Goal: Task Accomplishment & Management: Use online tool/utility

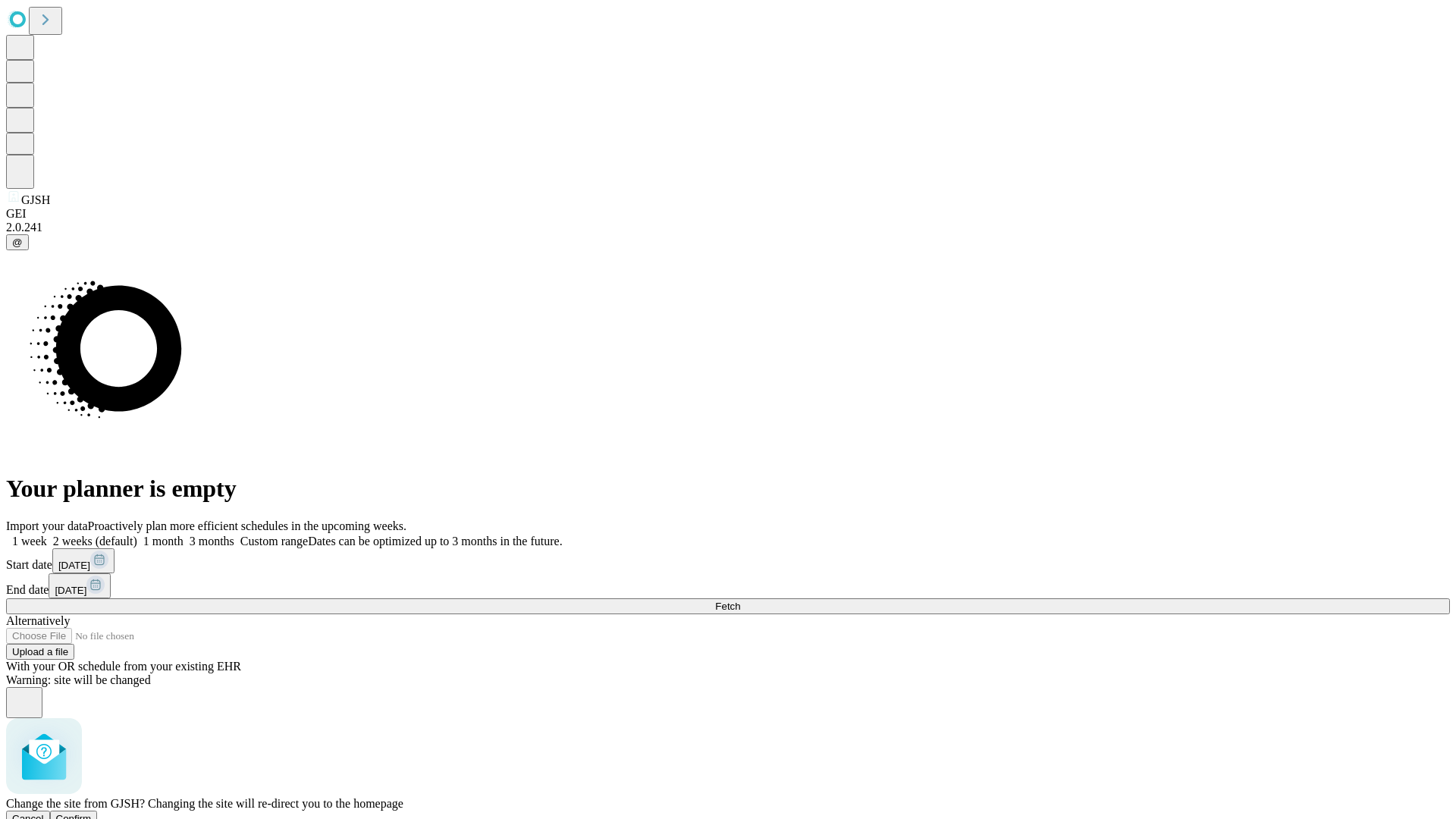
click at [92, 813] on span "Confirm" at bounding box center [74, 819] width 36 height 11
click at [183, 535] on label "1 month" at bounding box center [160, 541] width 46 height 13
click at [740, 601] on span "Fetch" at bounding box center [727, 606] width 25 height 11
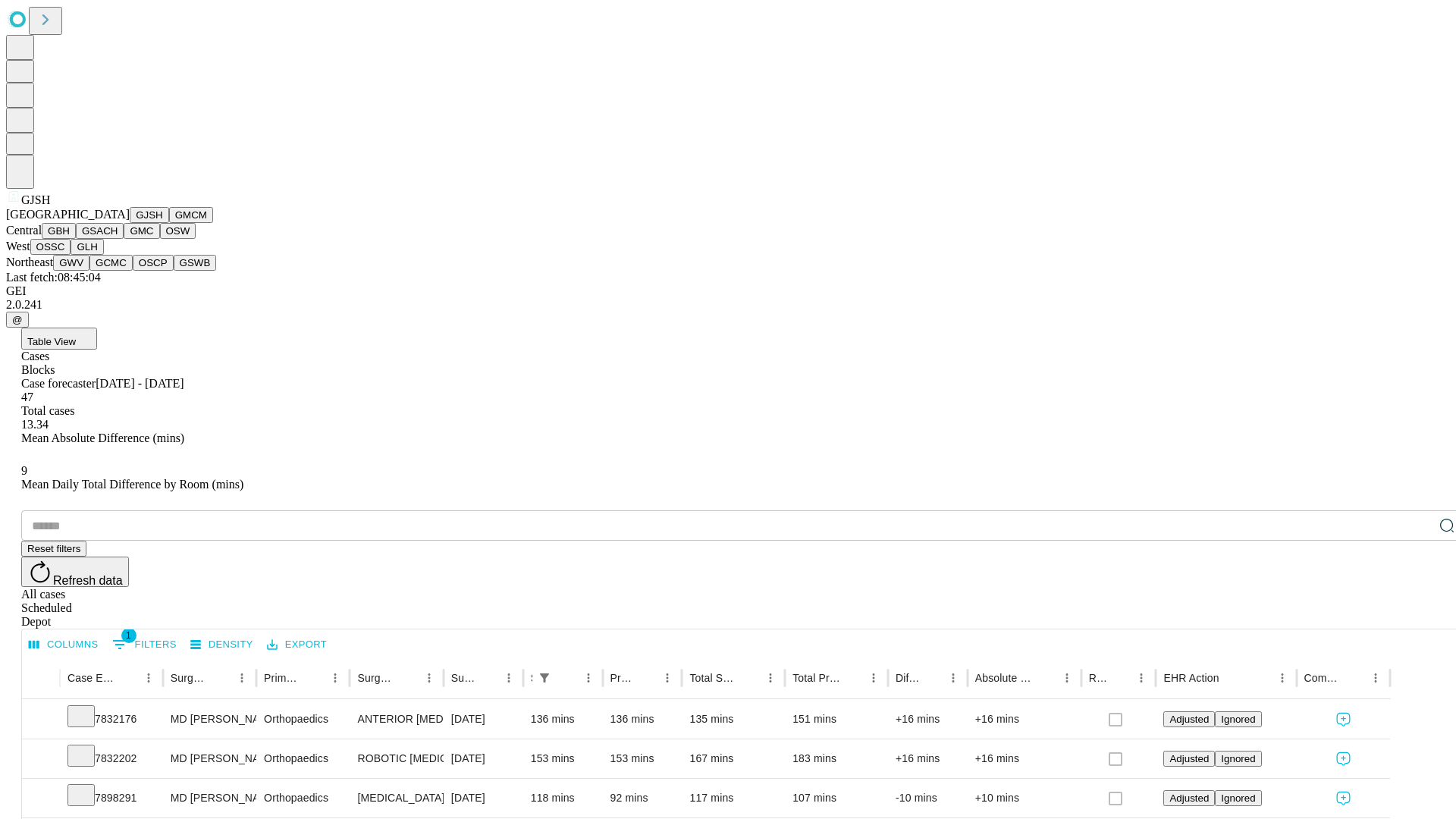
click at [169, 223] on button "GMCM" at bounding box center [191, 215] width 44 height 16
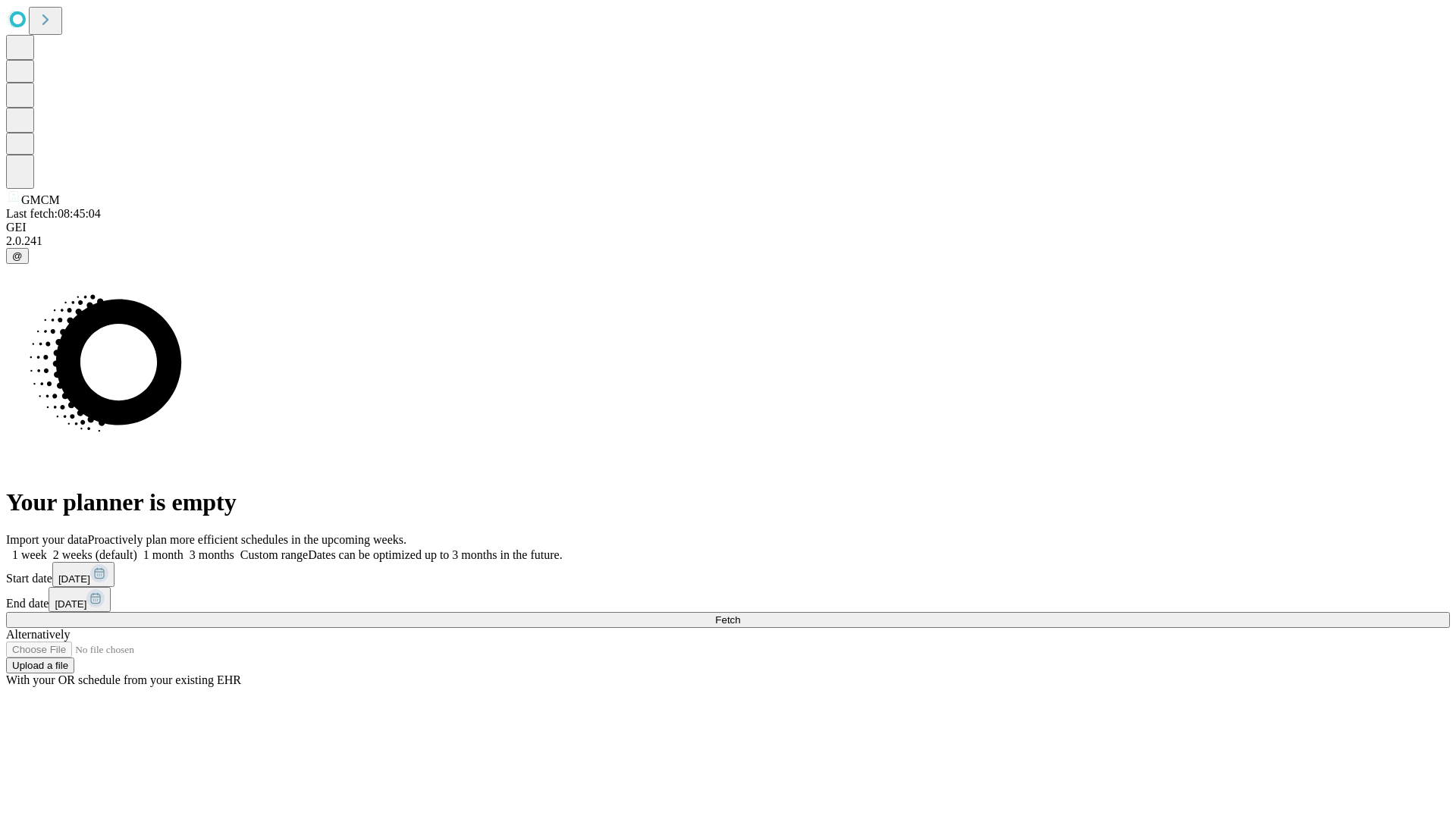
click at [183, 549] on label "1 month" at bounding box center [160, 555] width 46 height 13
click at [740, 614] on span "Fetch" at bounding box center [727, 620] width 25 height 11
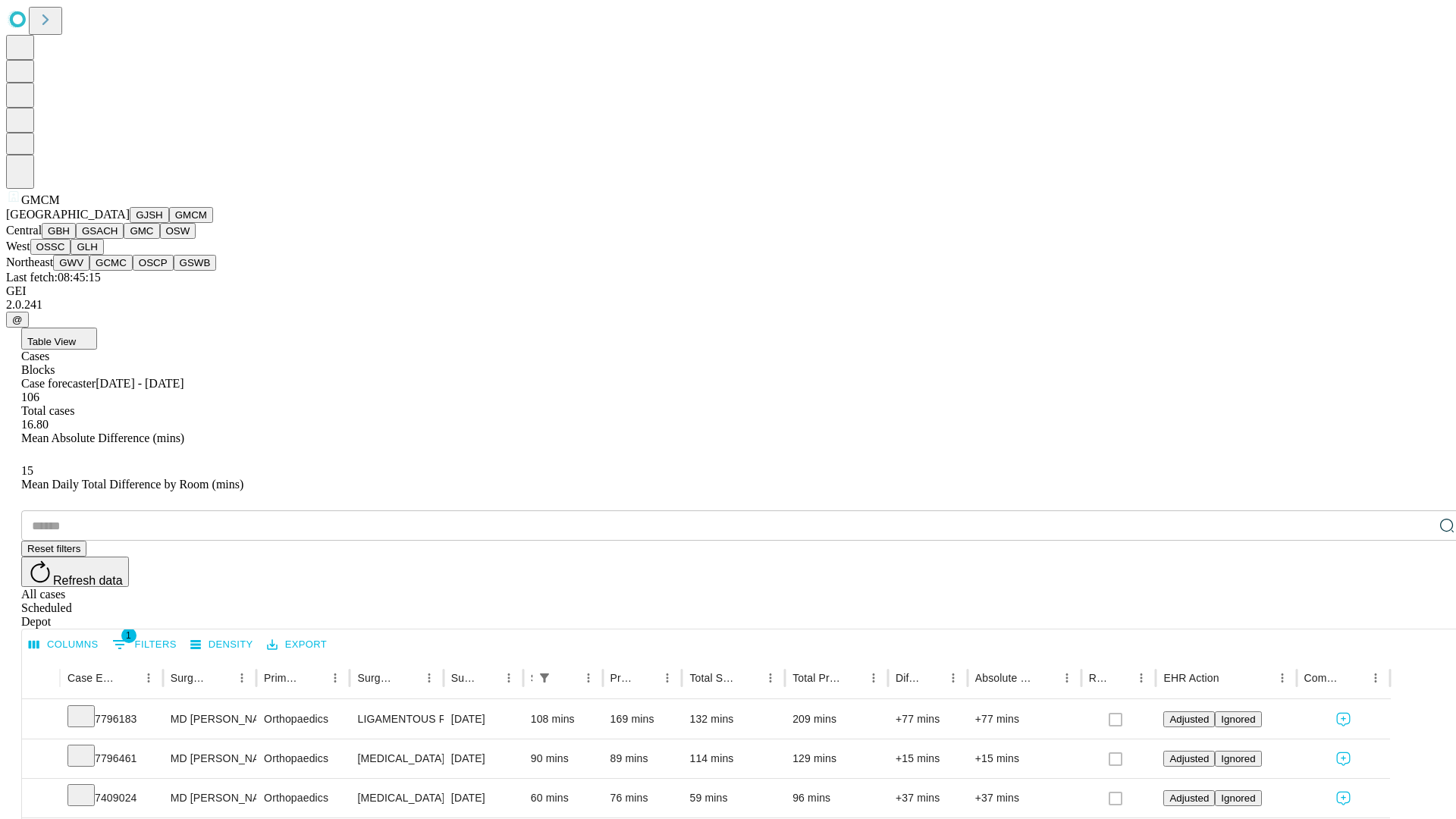
click at [76, 239] on button "GBH" at bounding box center [58, 230] width 34 height 16
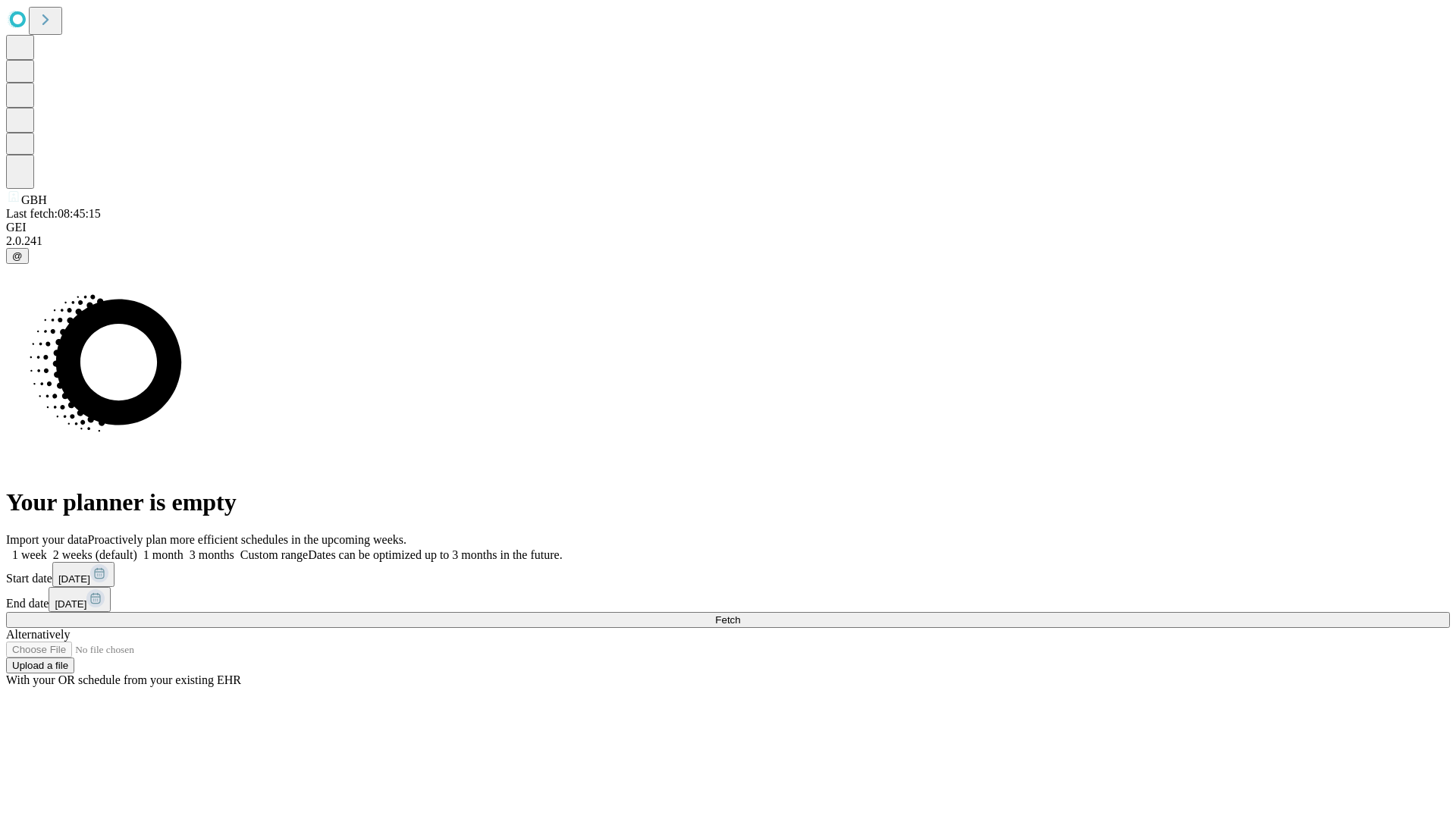
click at [740, 614] on span "Fetch" at bounding box center [727, 620] width 25 height 11
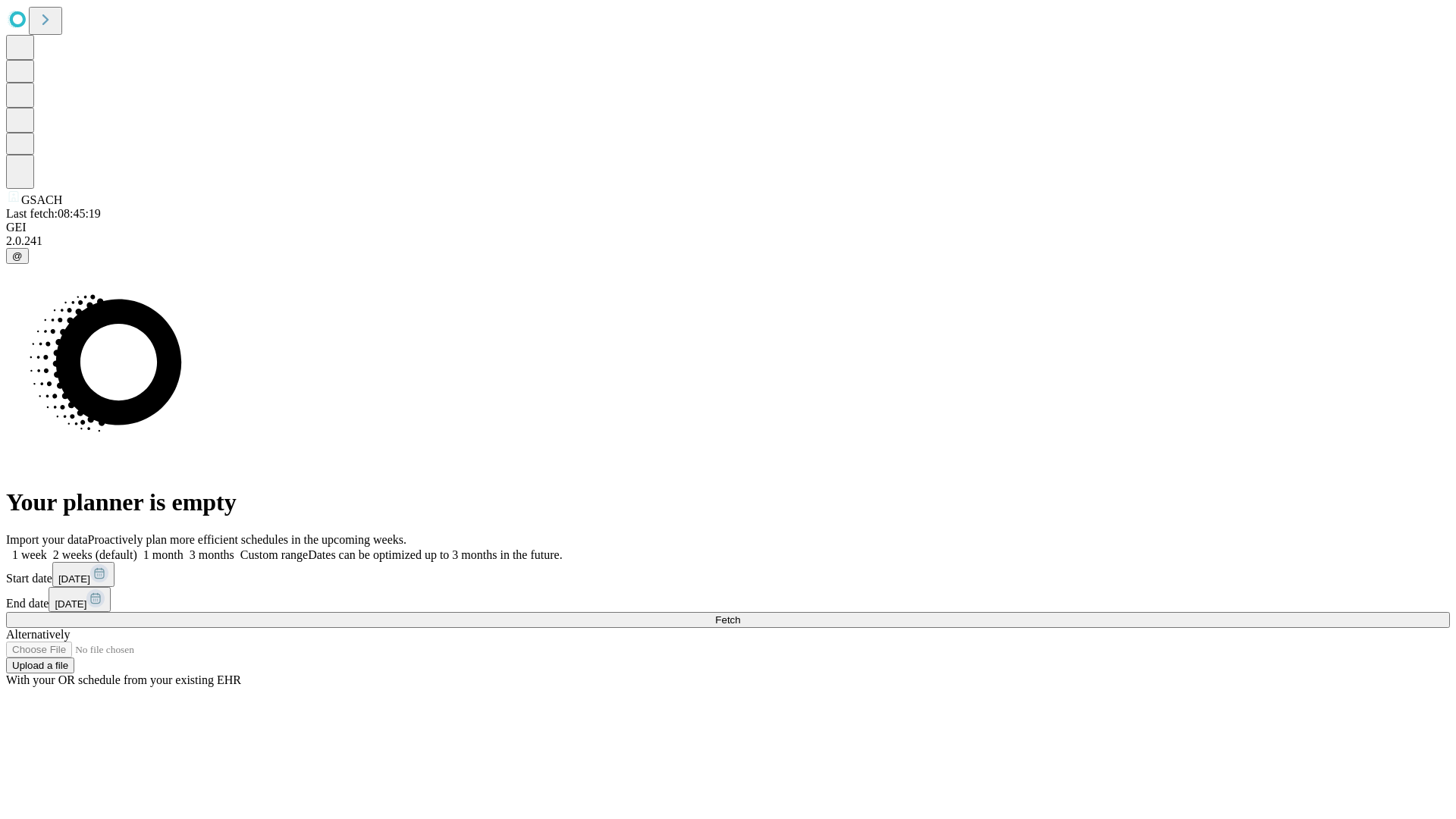
click at [740, 614] on span "Fetch" at bounding box center [727, 620] width 25 height 11
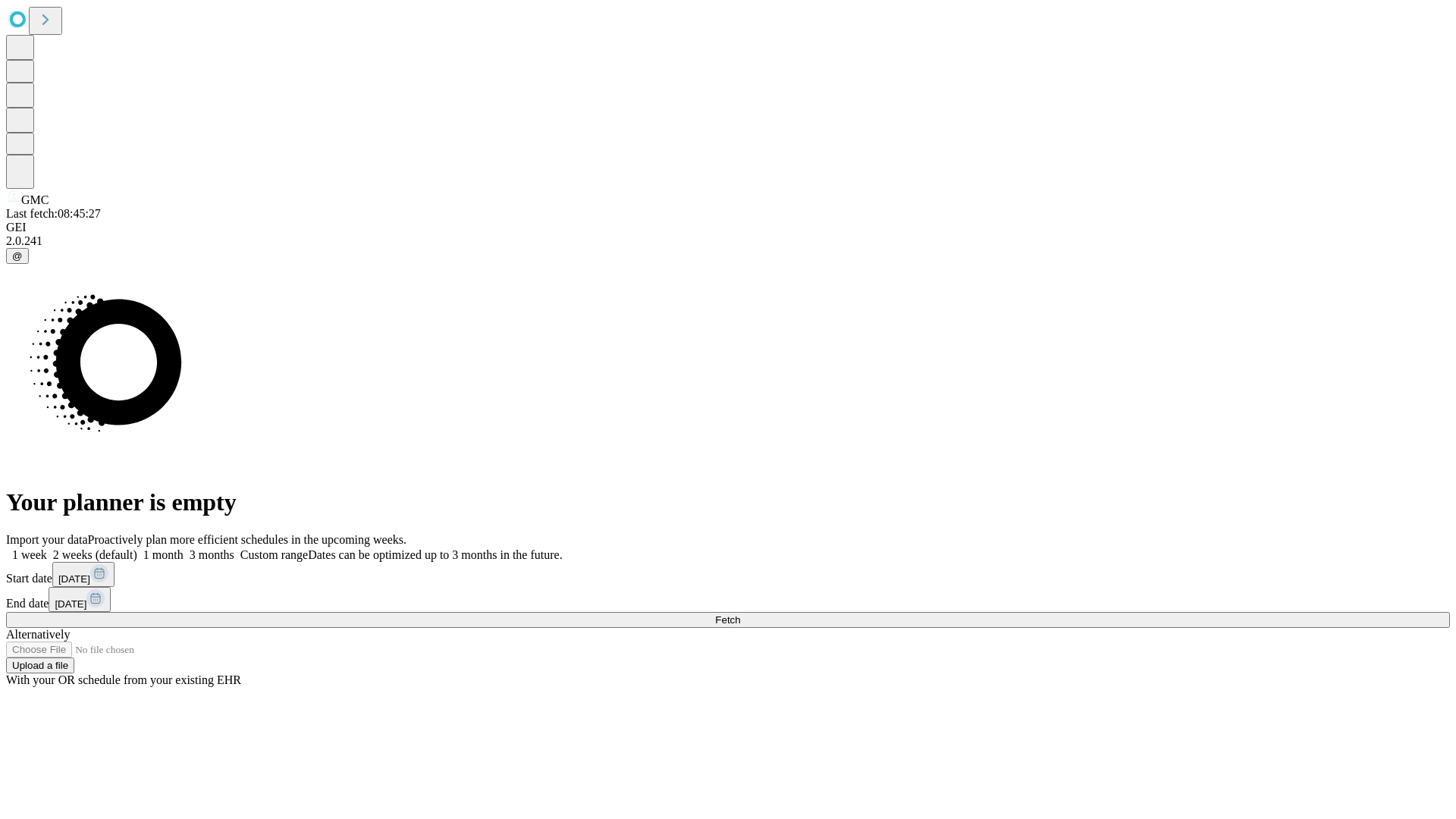
click at [183, 549] on label "1 month" at bounding box center [160, 555] width 46 height 13
click at [740, 614] on span "Fetch" at bounding box center [727, 620] width 25 height 11
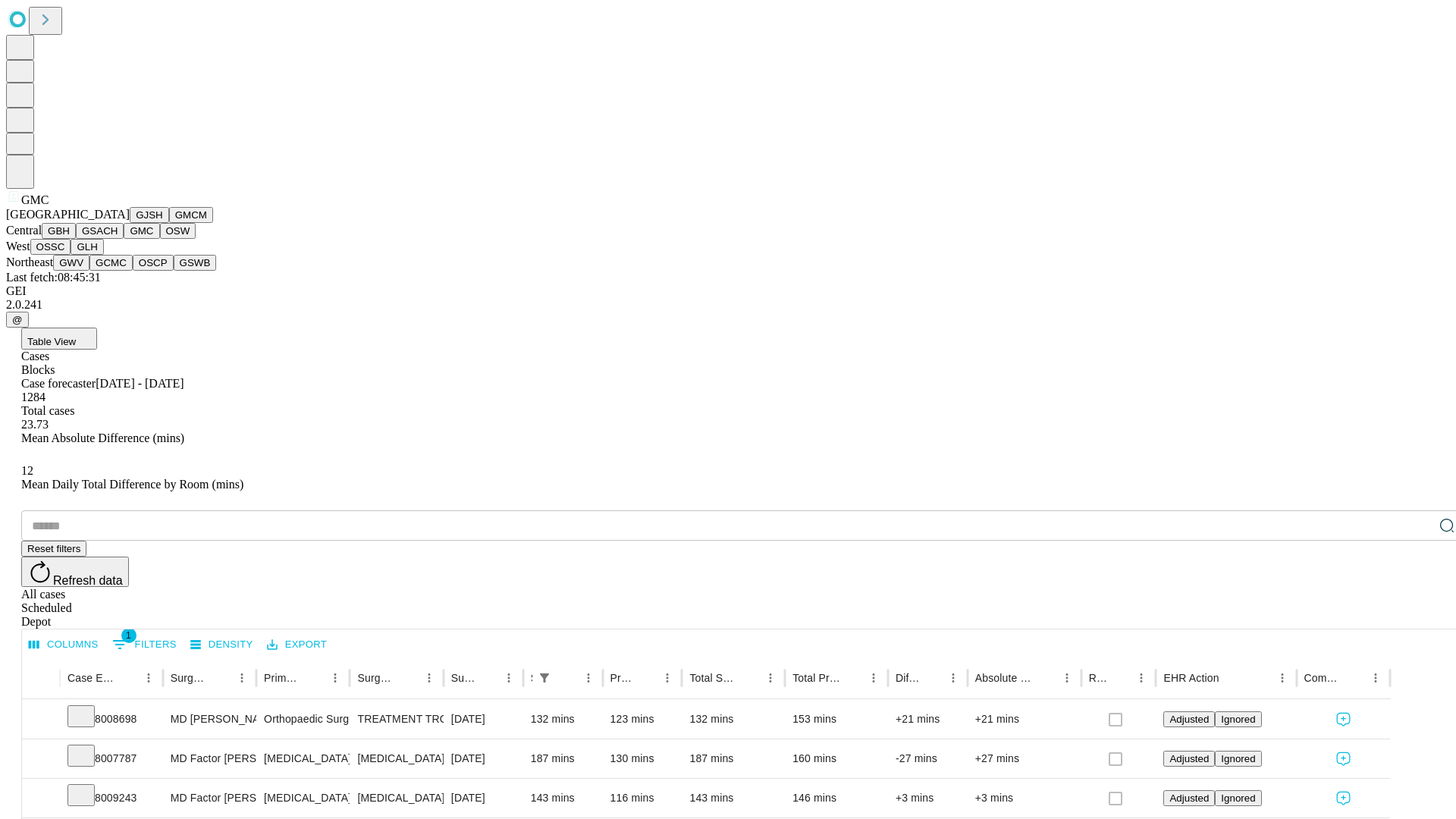
click at [160, 239] on button "OSW" at bounding box center [178, 230] width 36 height 16
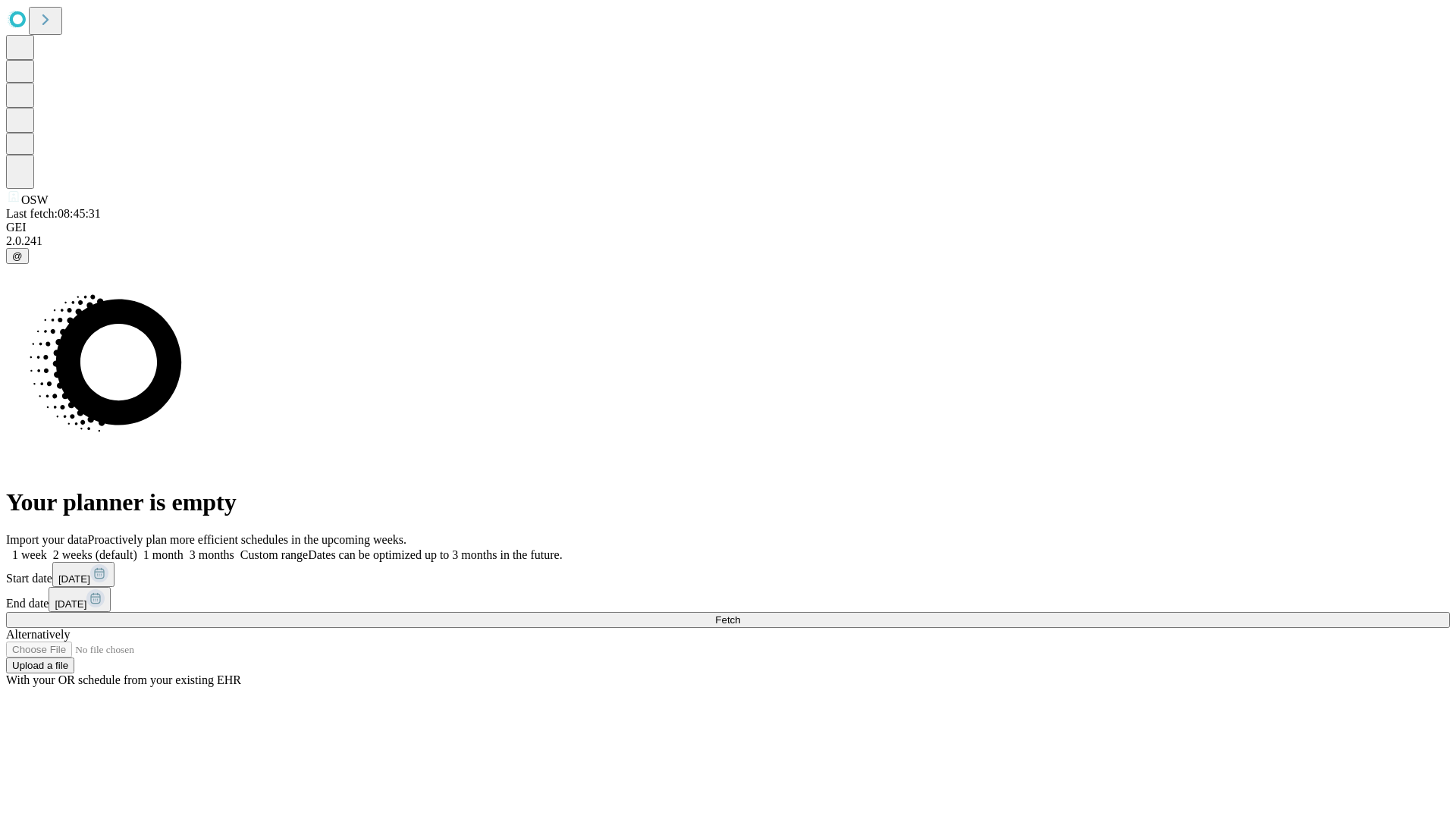
click at [740, 614] on span "Fetch" at bounding box center [727, 620] width 25 height 11
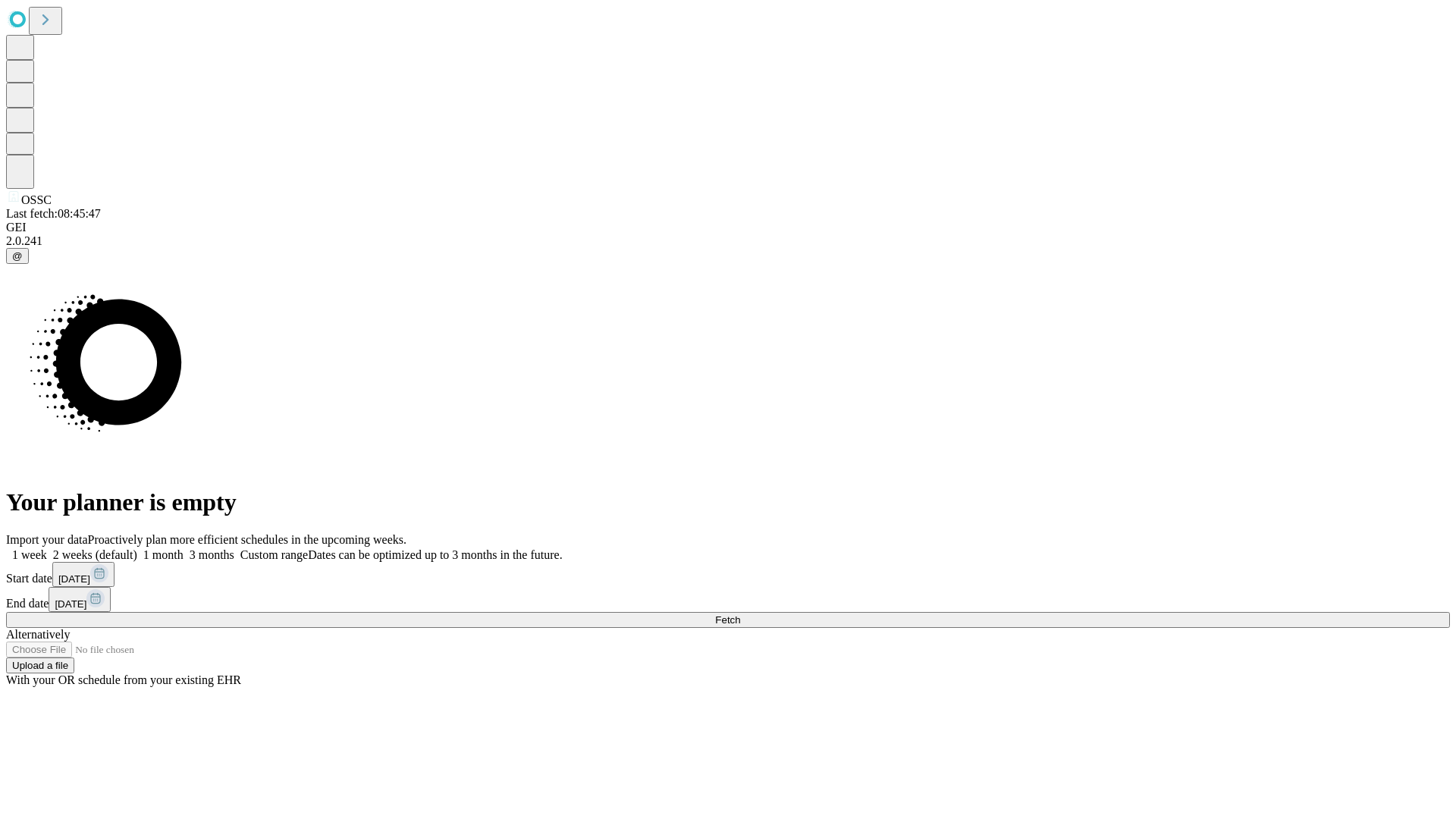
click at [183, 549] on label "1 month" at bounding box center [160, 555] width 46 height 13
click at [740, 614] on span "Fetch" at bounding box center [727, 620] width 25 height 11
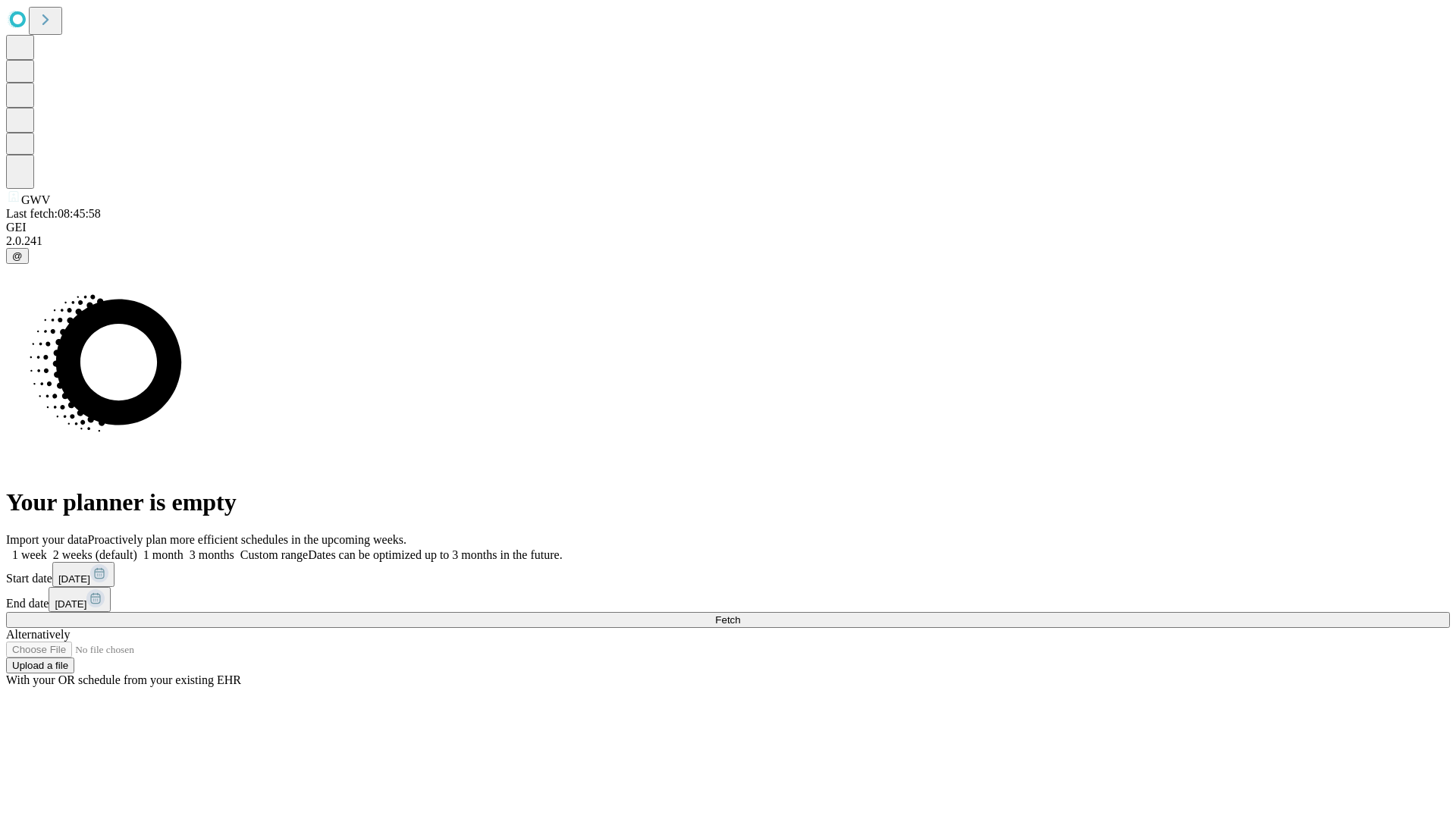
click at [183, 549] on label "1 month" at bounding box center [160, 555] width 46 height 13
click at [740, 614] on span "Fetch" at bounding box center [727, 620] width 25 height 11
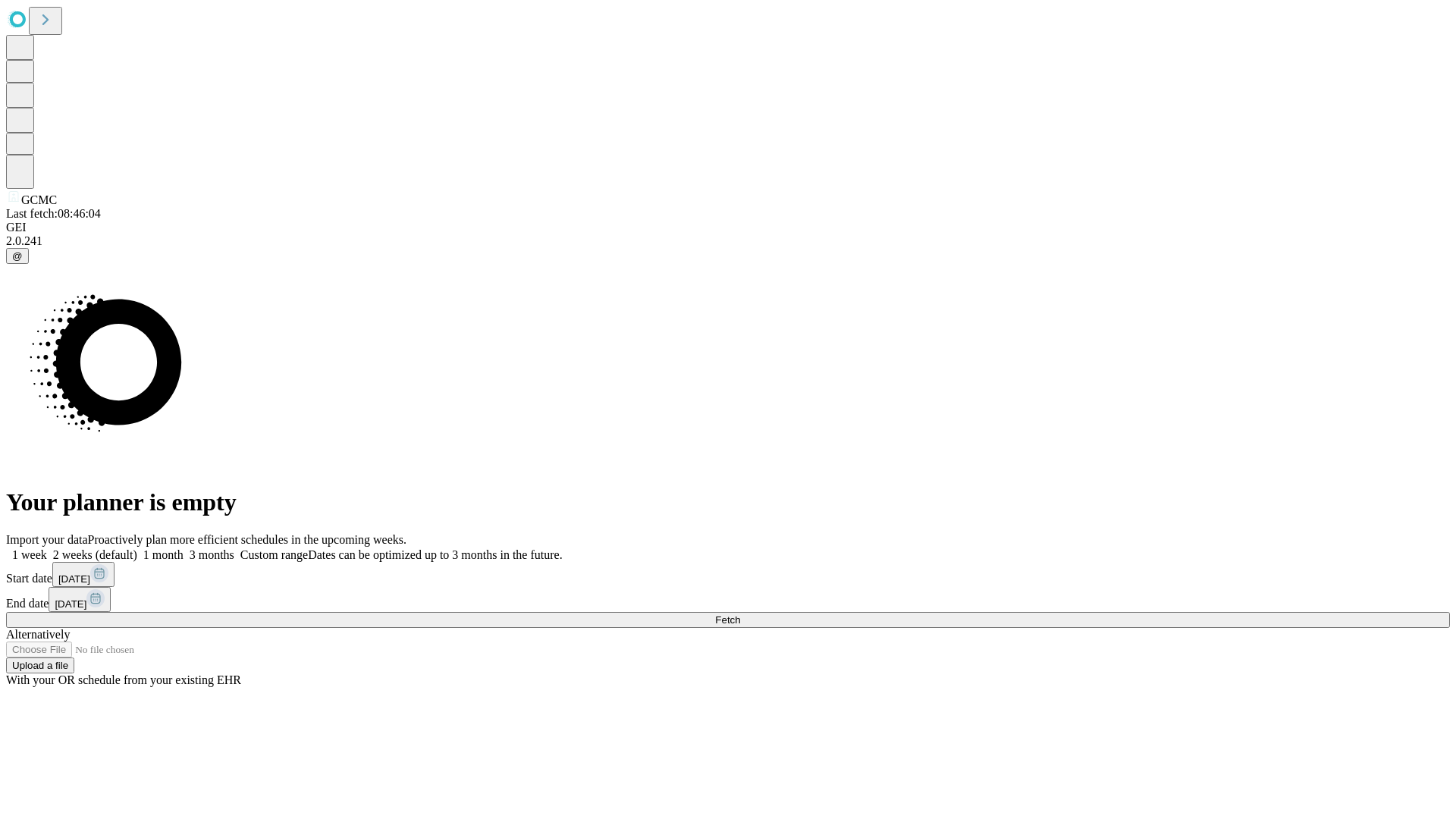
click at [183, 549] on label "1 month" at bounding box center [160, 555] width 46 height 13
click at [740, 614] on span "Fetch" at bounding box center [727, 620] width 25 height 11
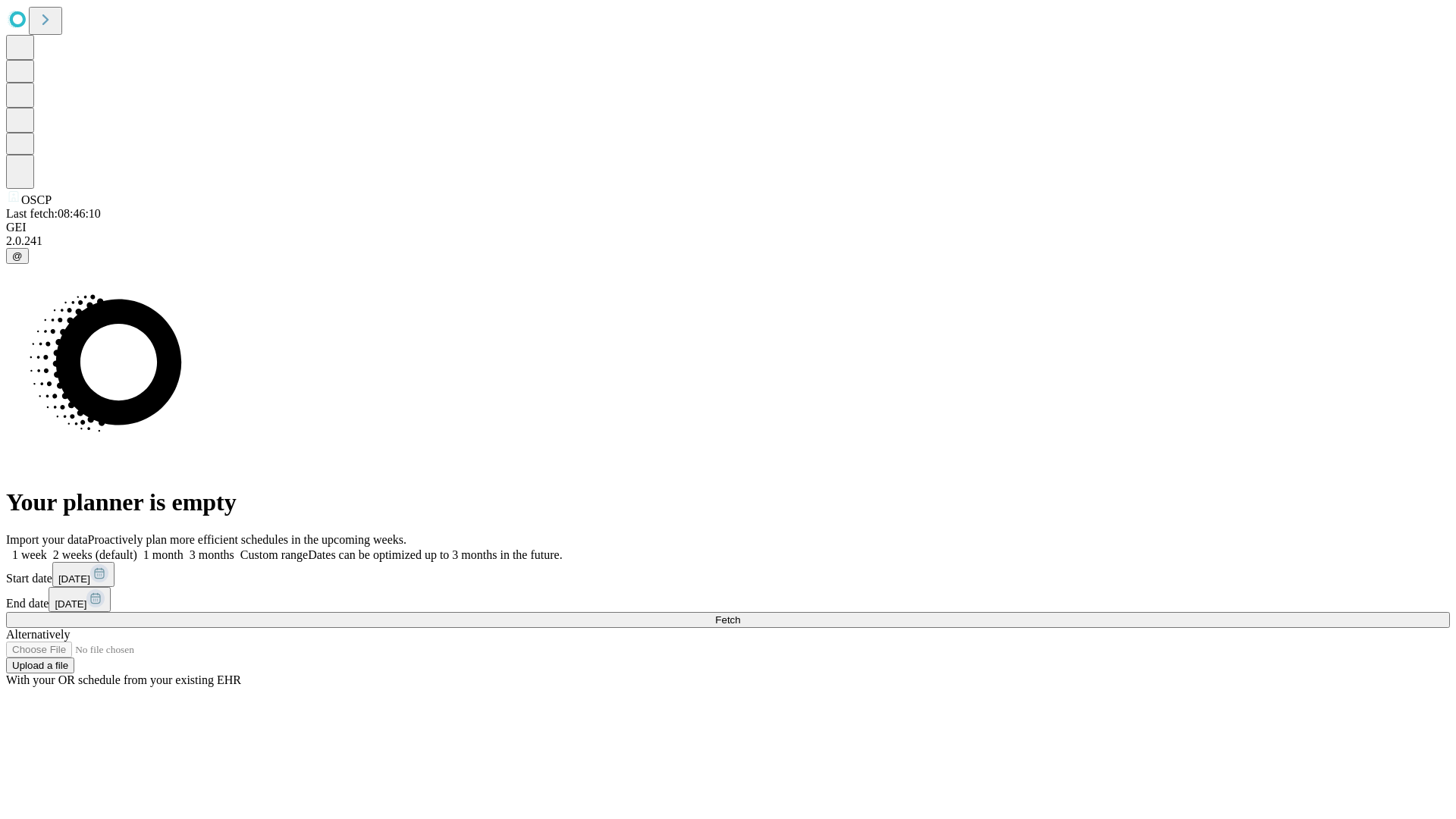
click at [183, 549] on label "1 month" at bounding box center [160, 555] width 46 height 13
click at [740, 614] on span "Fetch" at bounding box center [727, 620] width 25 height 11
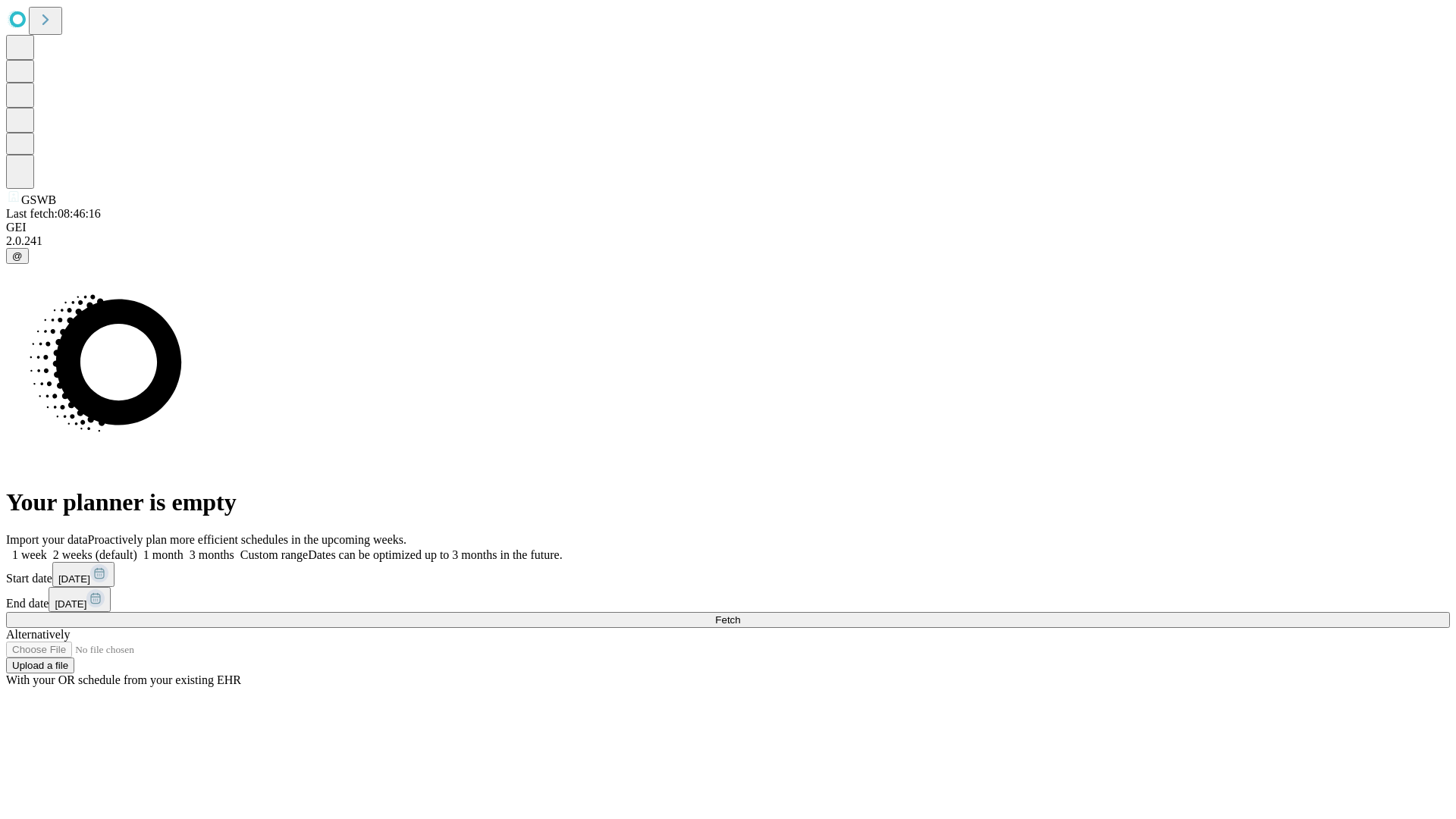
click at [740, 614] on span "Fetch" at bounding box center [727, 620] width 25 height 11
